Goal: Navigation & Orientation: Understand site structure

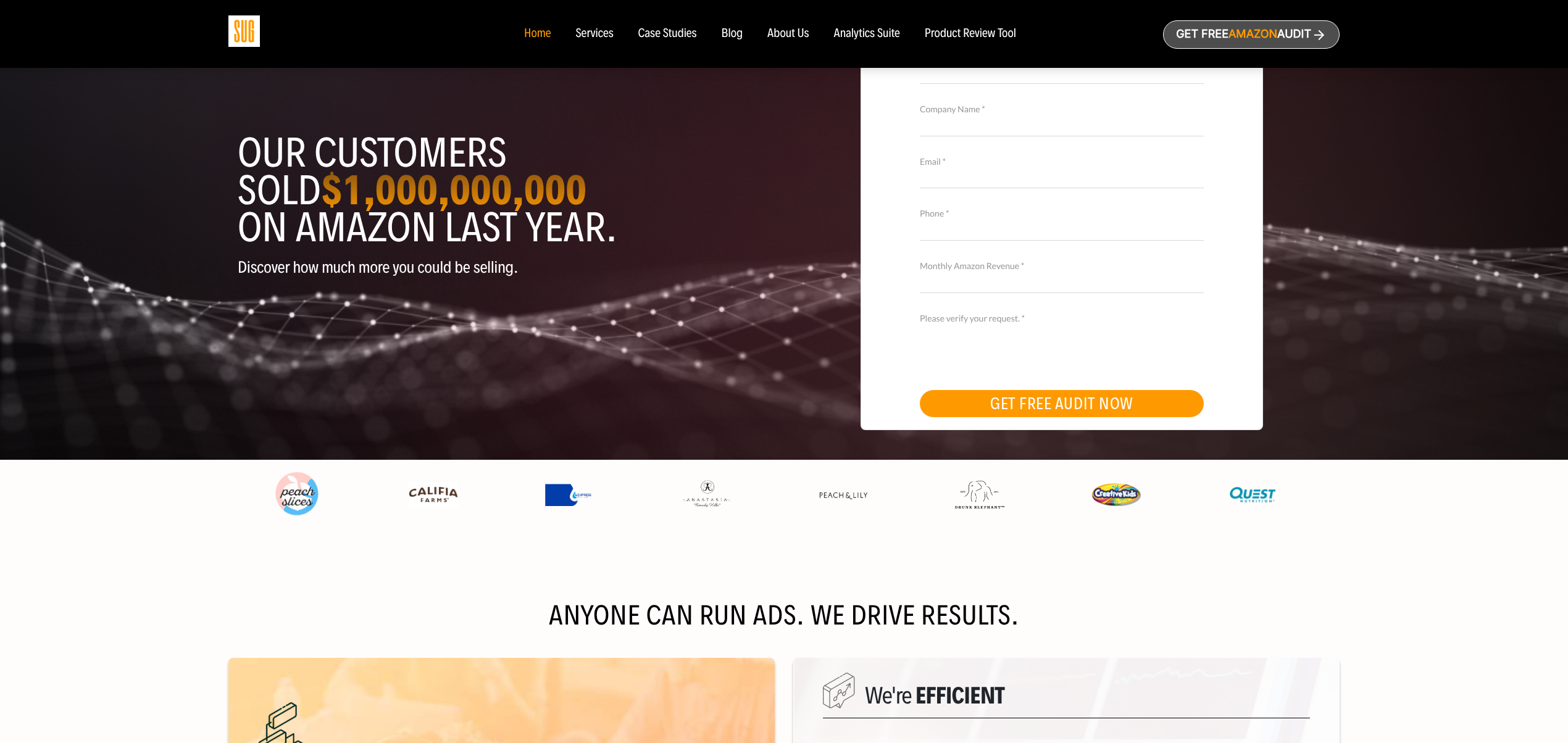
scroll to position [70, 0]
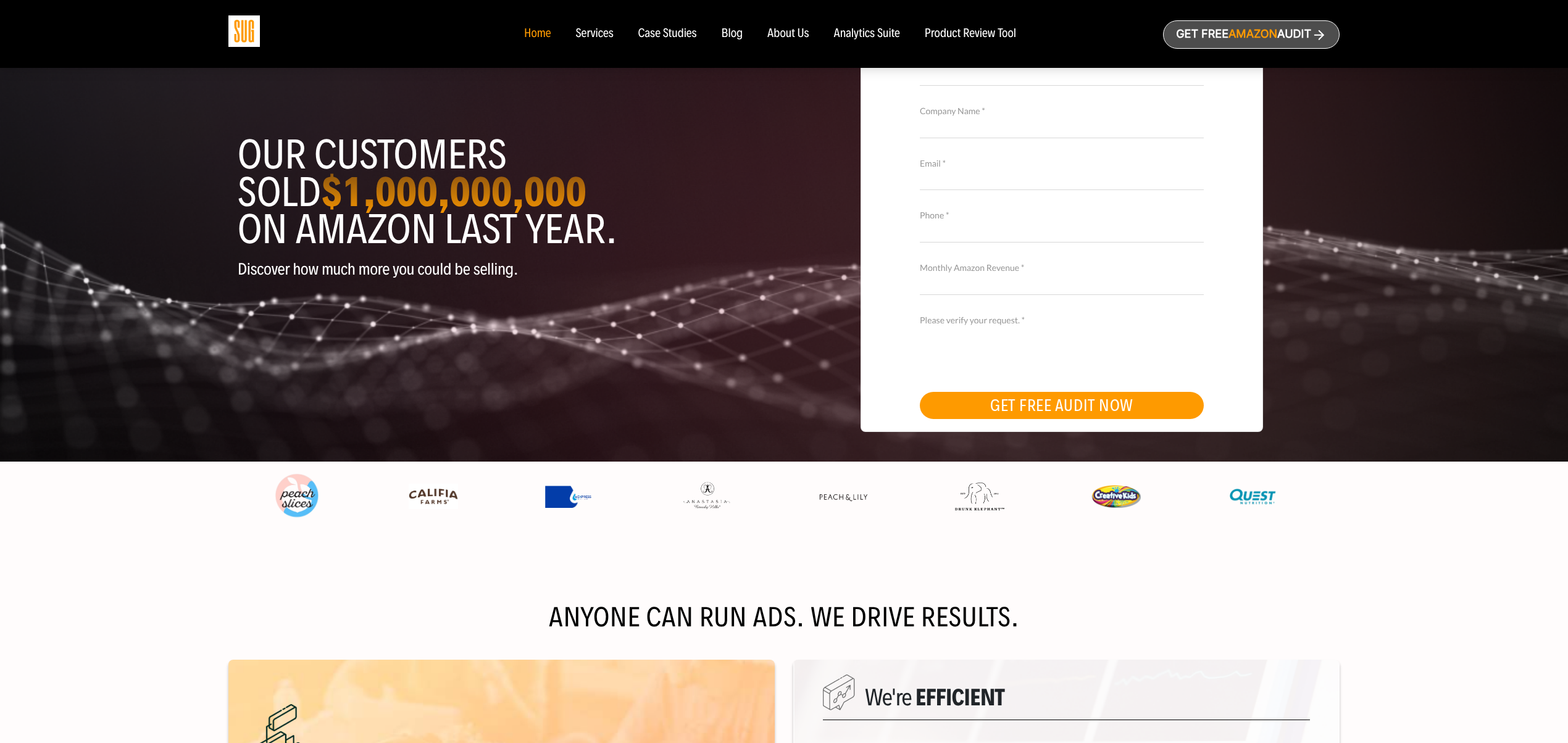
click at [690, 42] on nav "Home Services Case Studies Blog About Us" at bounding box center [784, 34] width 544 height 68
click at [677, 34] on div "Case Studies" at bounding box center [667, 34] width 59 height 14
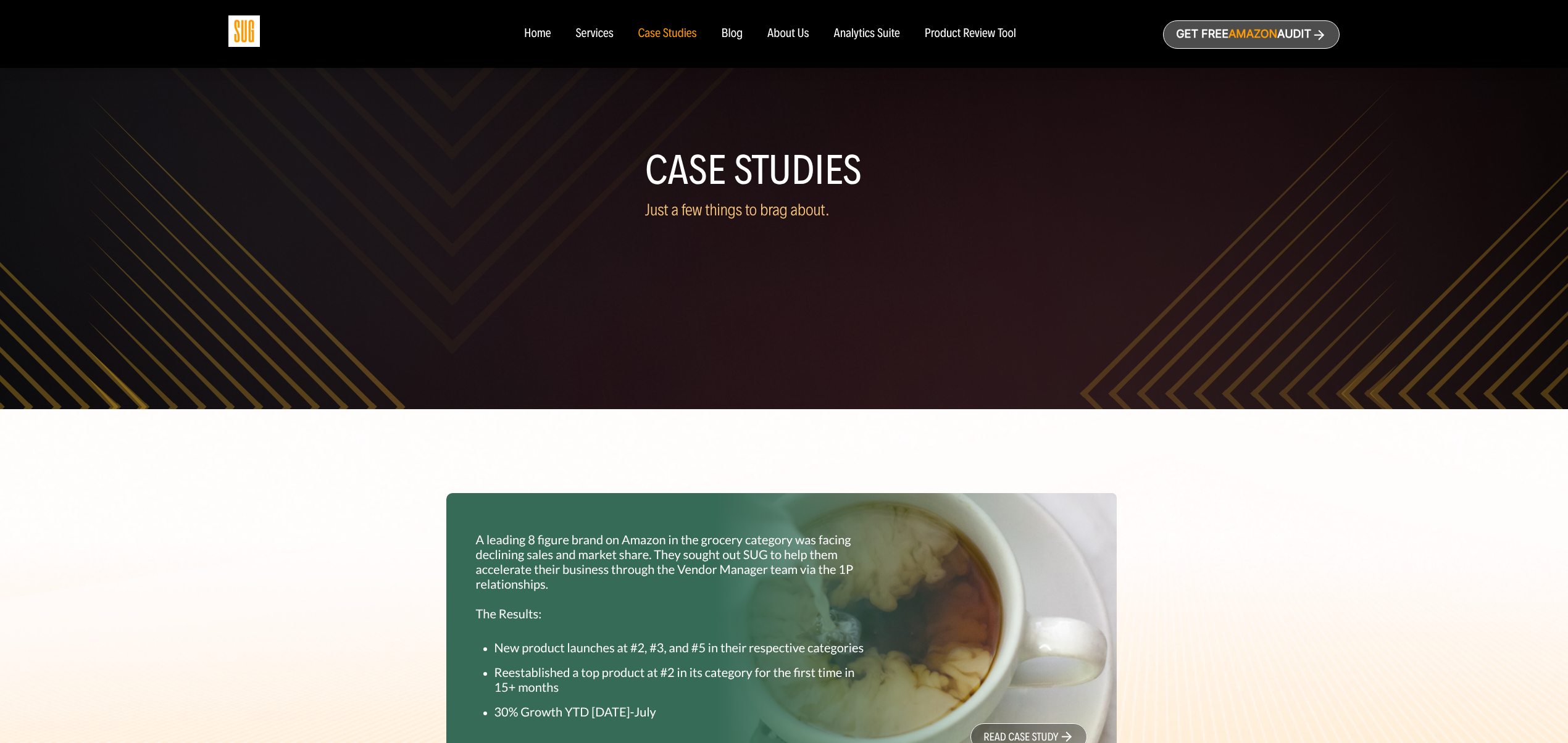
click at [581, 31] on div "Services" at bounding box center [594, 34] width 37 height 14
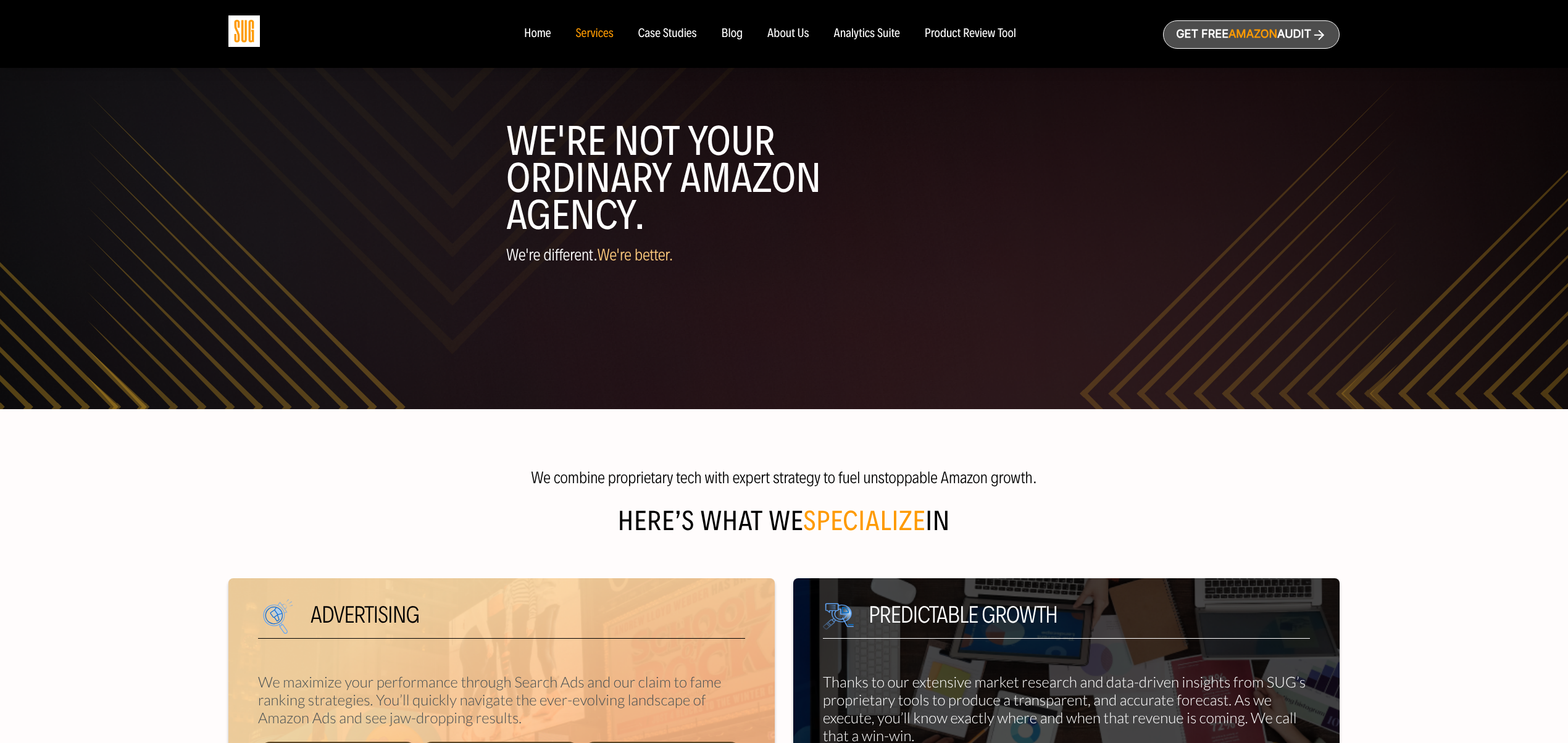
click at [872, 33] on div "Analytics Suite" at bounding box center [867, 34] width 66 height 14
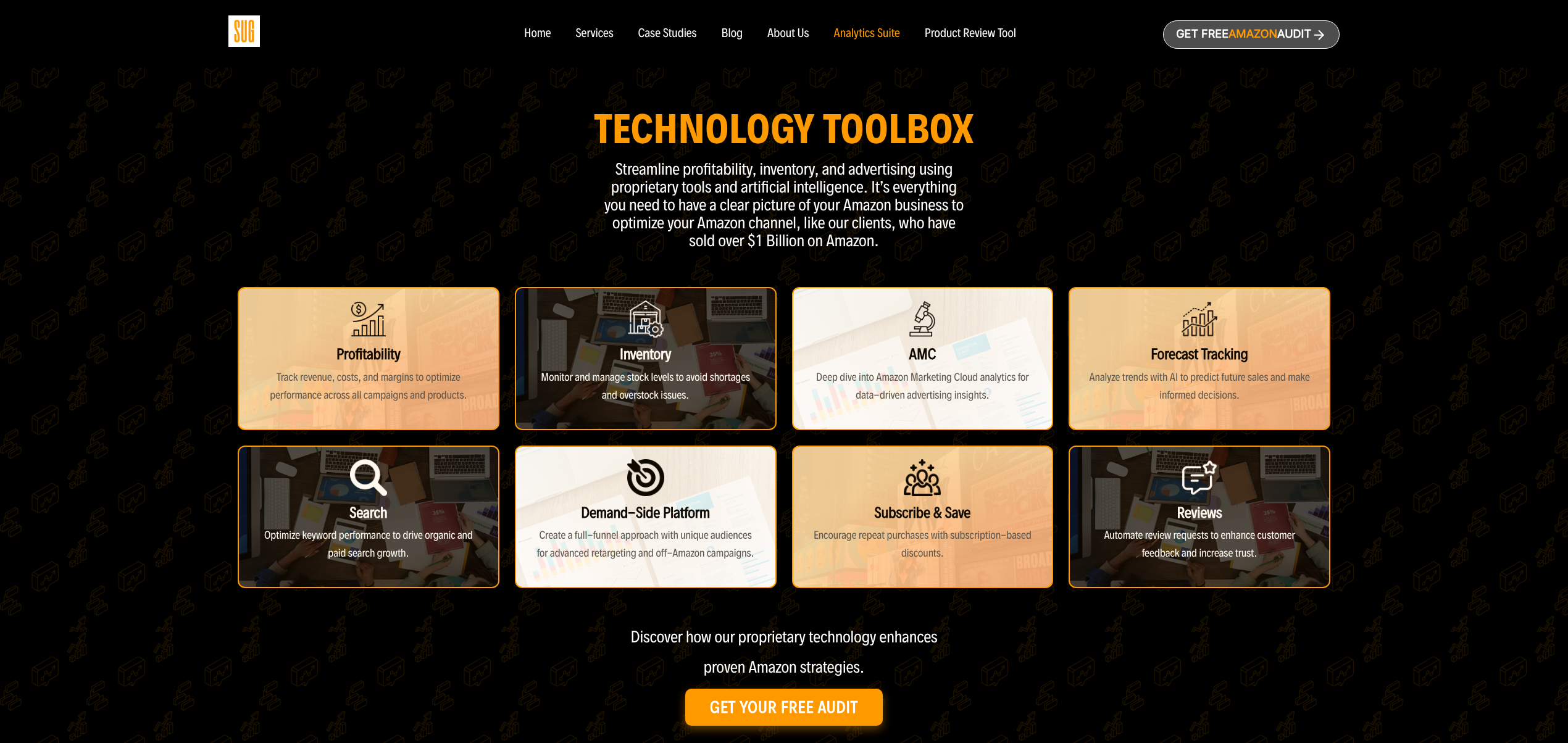
scroll to position [132, 0]
